Goal: Information Seeking & Learning: Learn about a topic

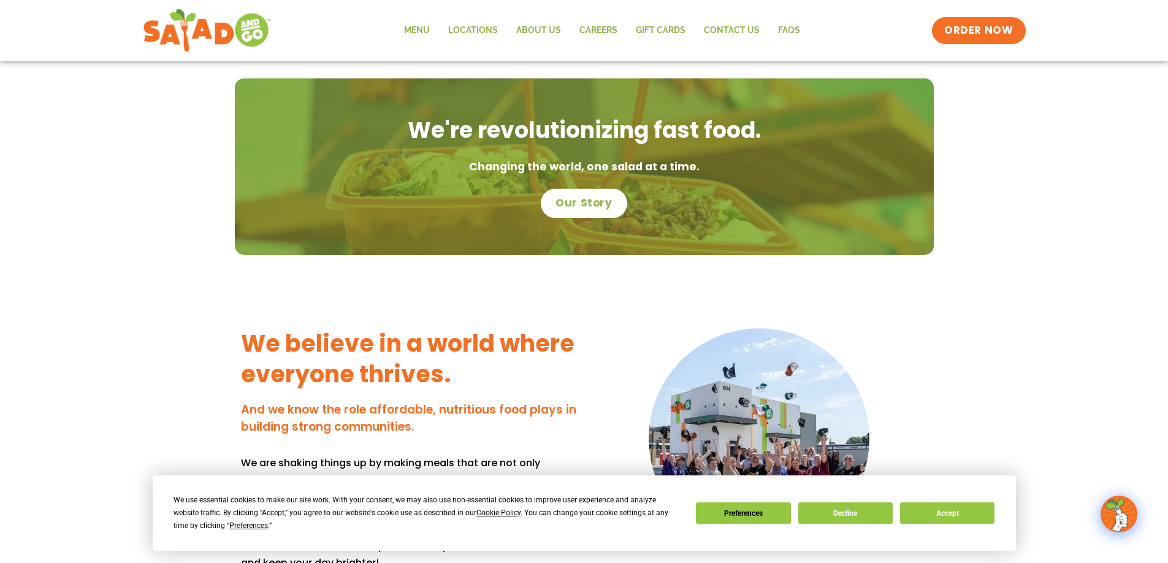
scroll to position [858, 0]
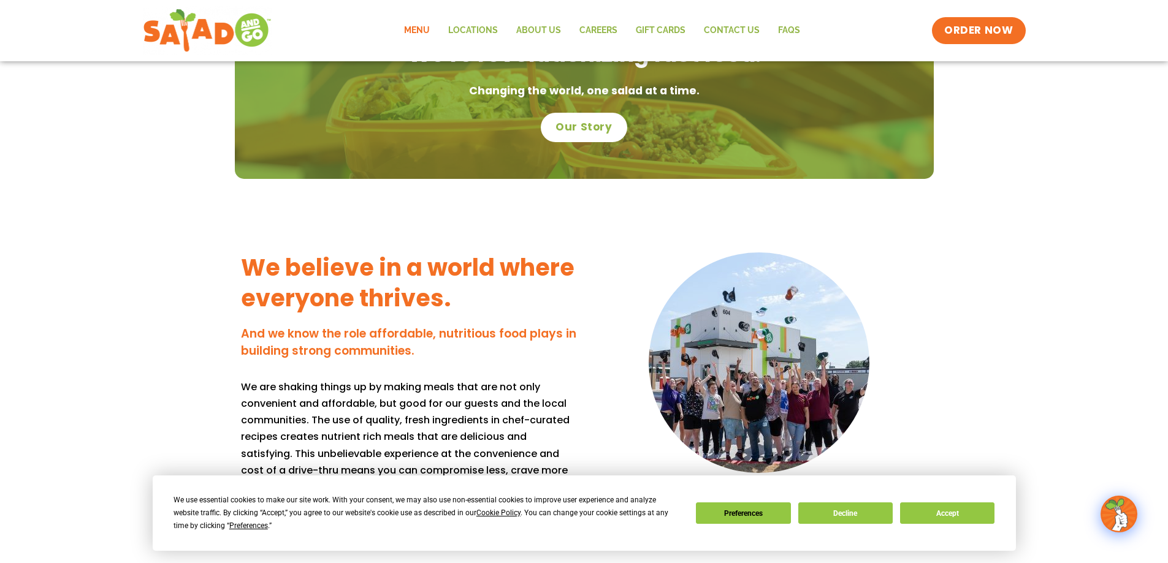
click at [410, 22] on link "Menu" at bounding box center [417, 31] width 44 height 28
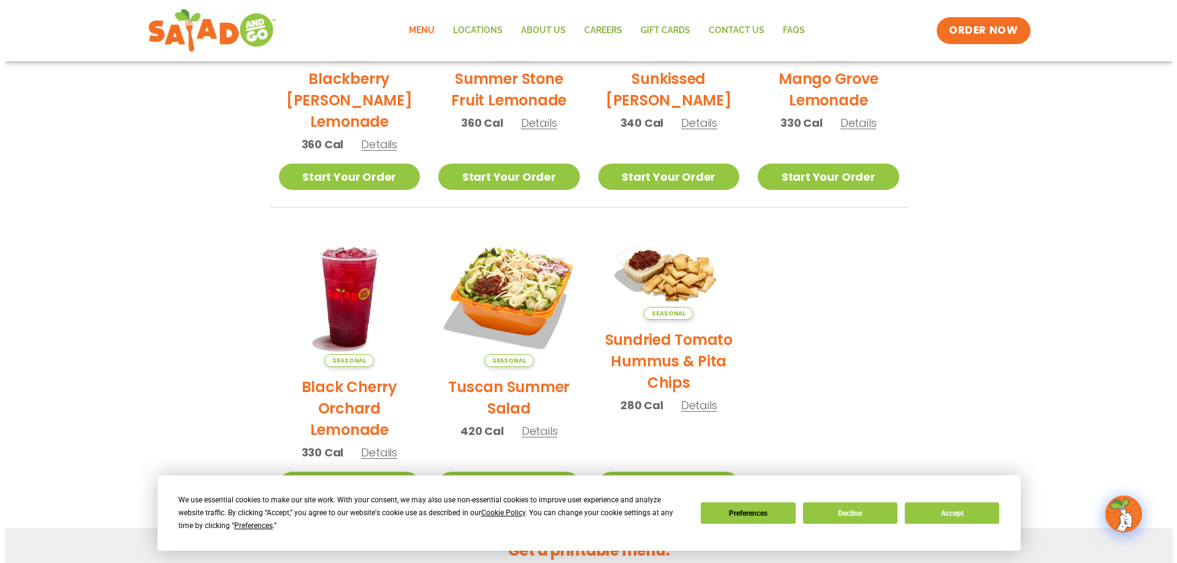
scroll to position [491, 0]
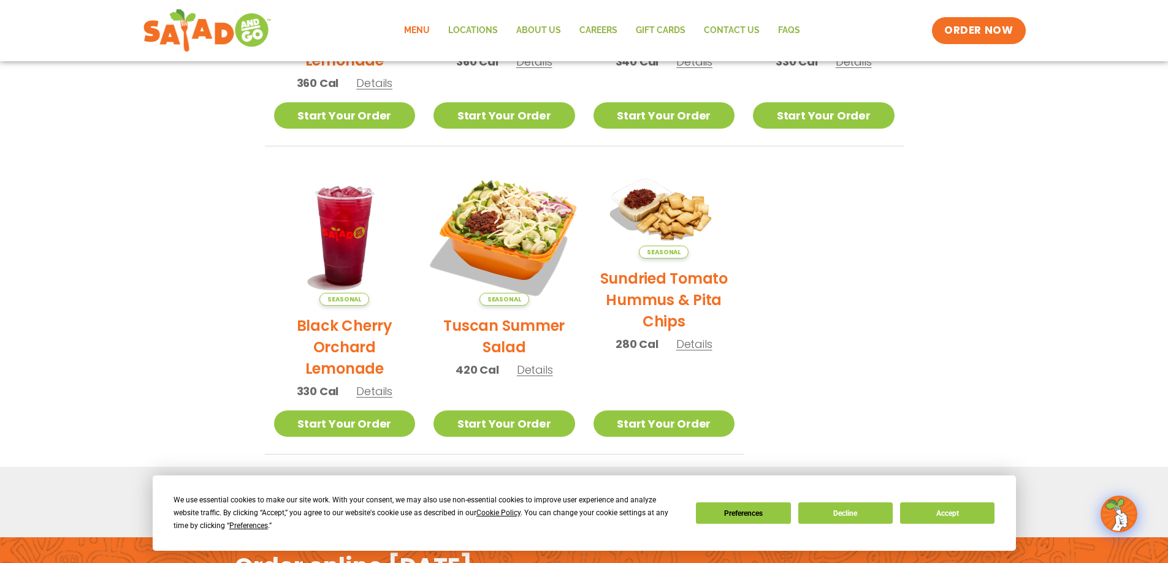
click at [518, 259] on img at bounding box center [504, 235] width 166 height 166
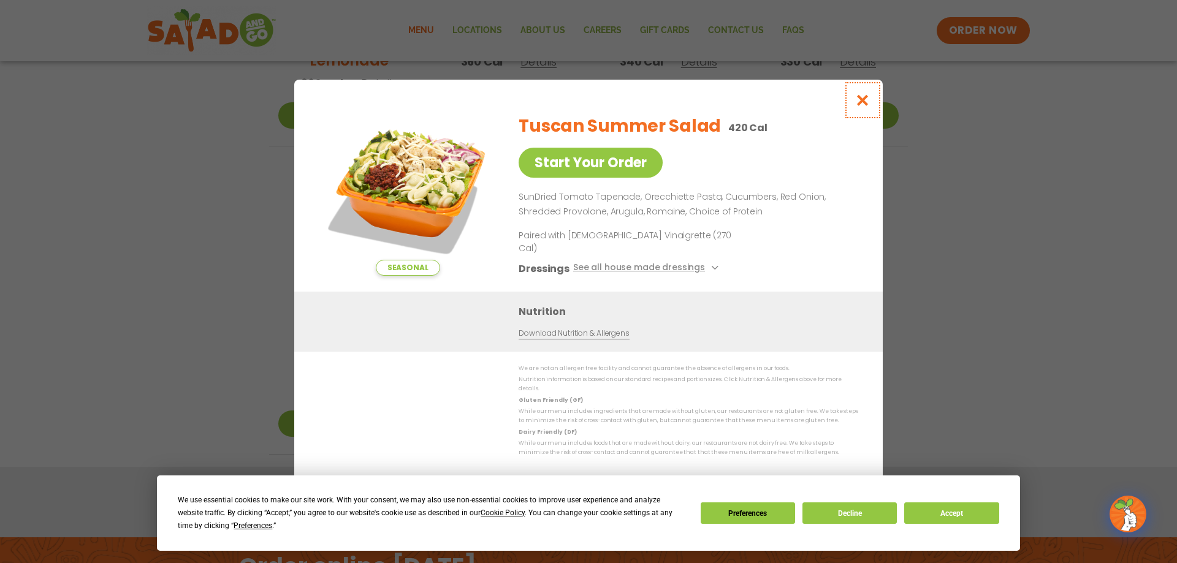
click at [865, 107] on icon "Close modal" at bounding box center [862, 100] width 15 height 13
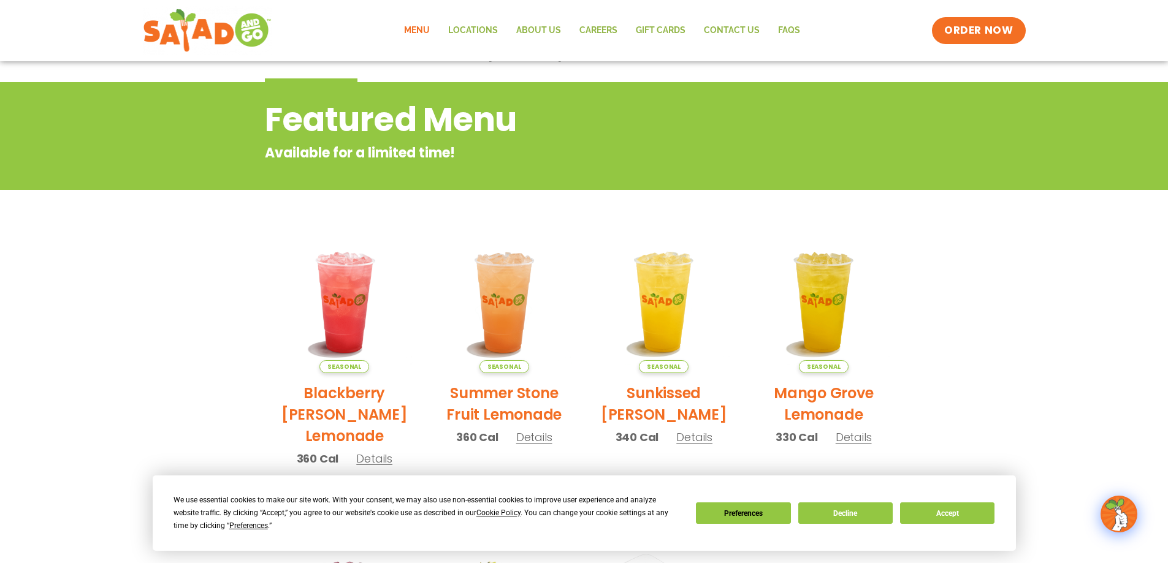
scroll to position [75, 0]
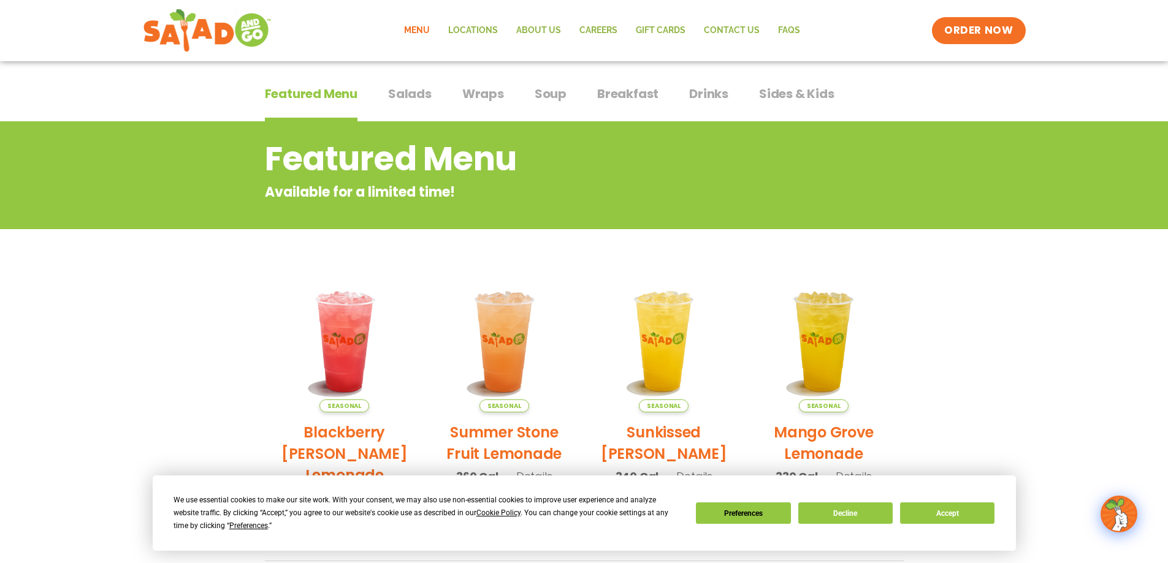
click at [491, 102] on span "Wraps" at bounding box center [483, 94] width 42 height 18
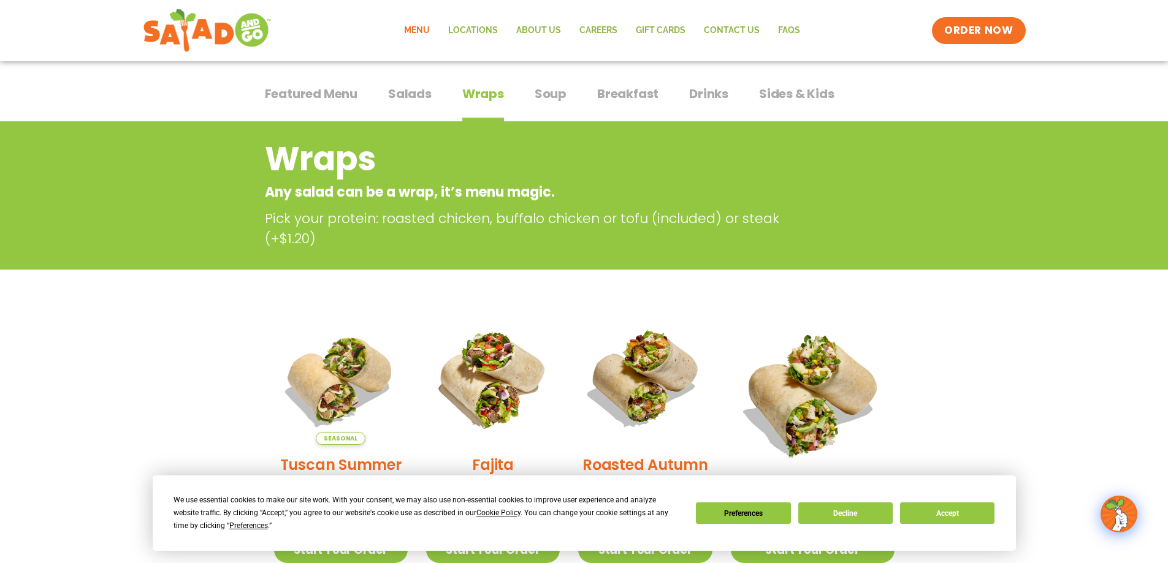
click at [426, 99] on span "Salads" at bounding box center [410, 94] width 44 height 18
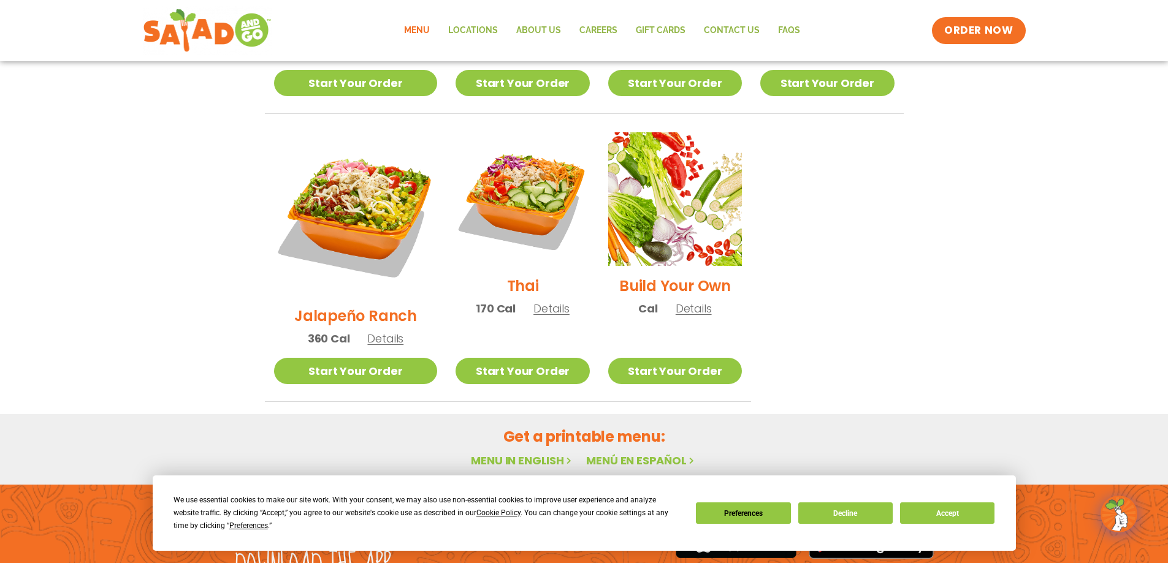
scroll to position [915, 0]
